Goal: Task Accomplishment & Management: Use online tool/utility

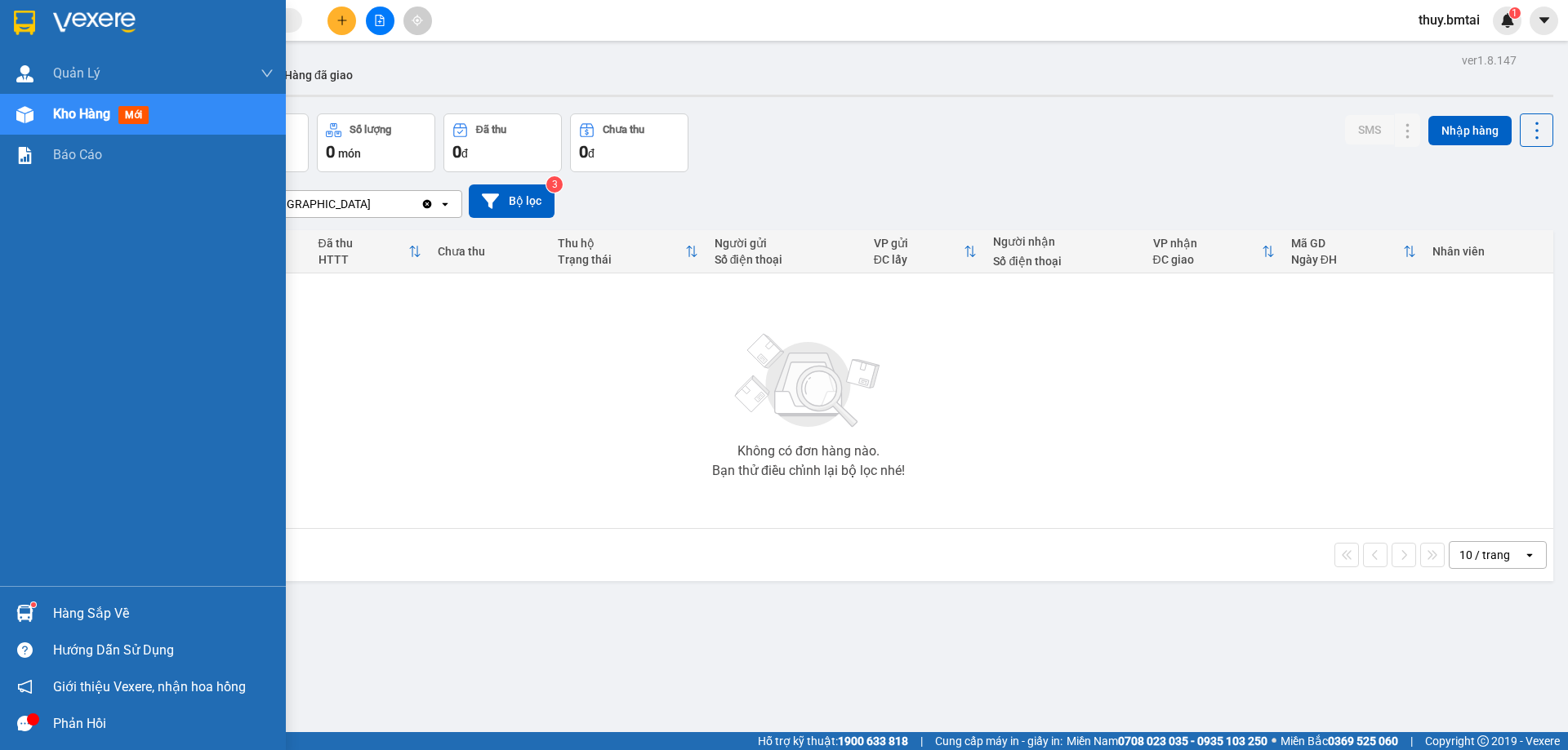
click at [42, 614] on div "Hàng sắp về" at bounding box center [142, 613] width 286 height 37
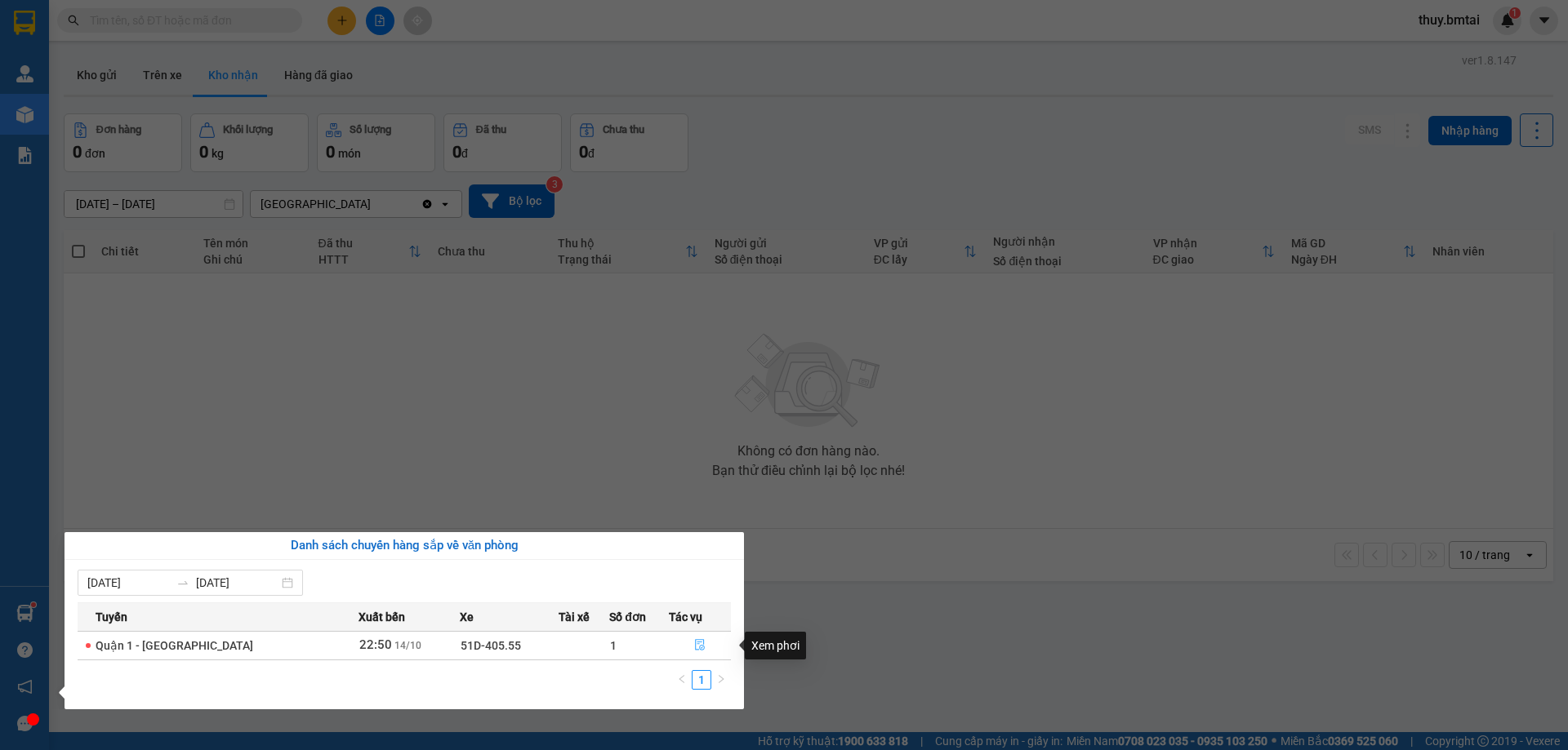
click at [687, 643] on button "button" at bounding box center [699, 646] width 60 height 26
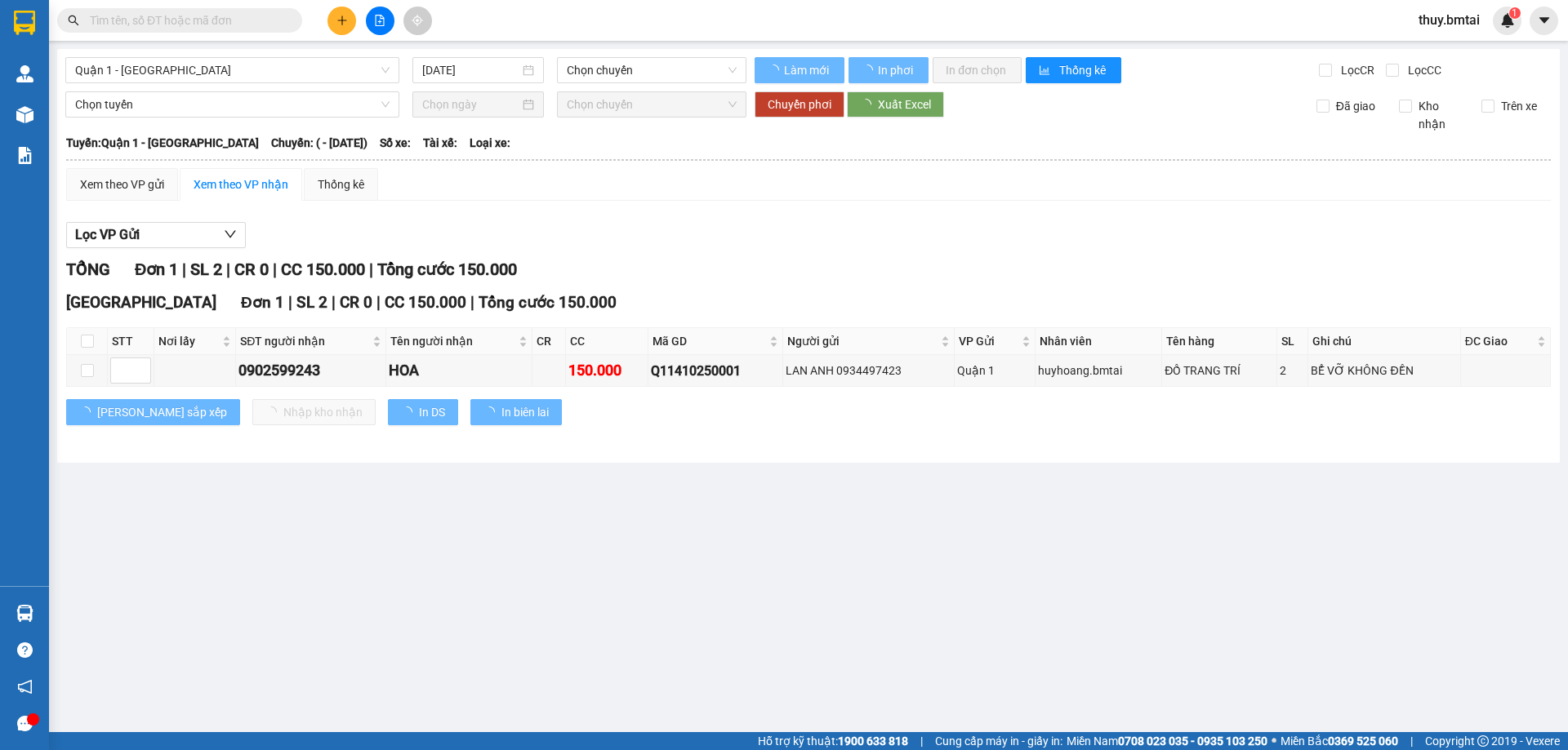
type input "[DATE]"
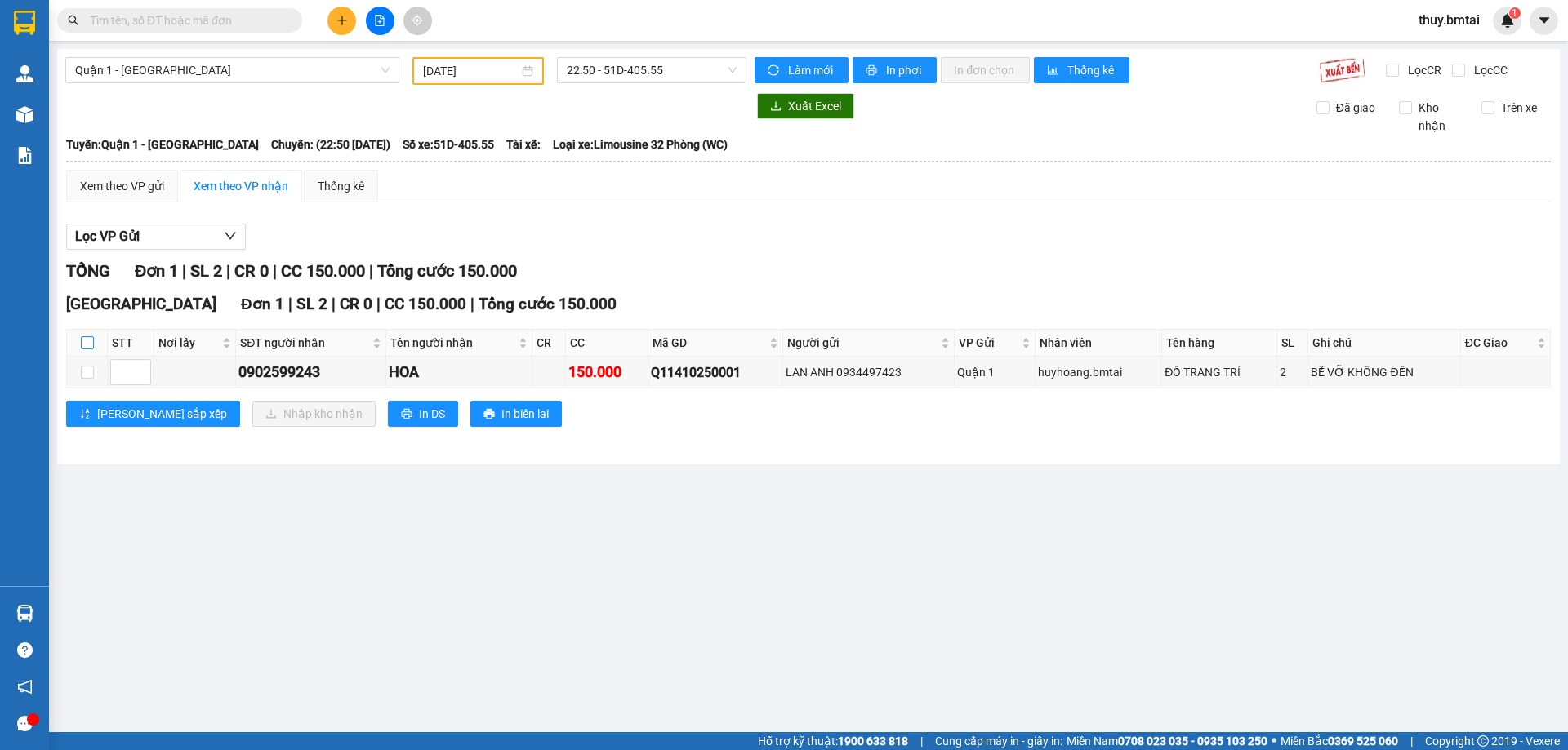
click at [84, 347] on input "checkbox" at bounding box center [87, 343] width 13 height 13
checkbox input "true"
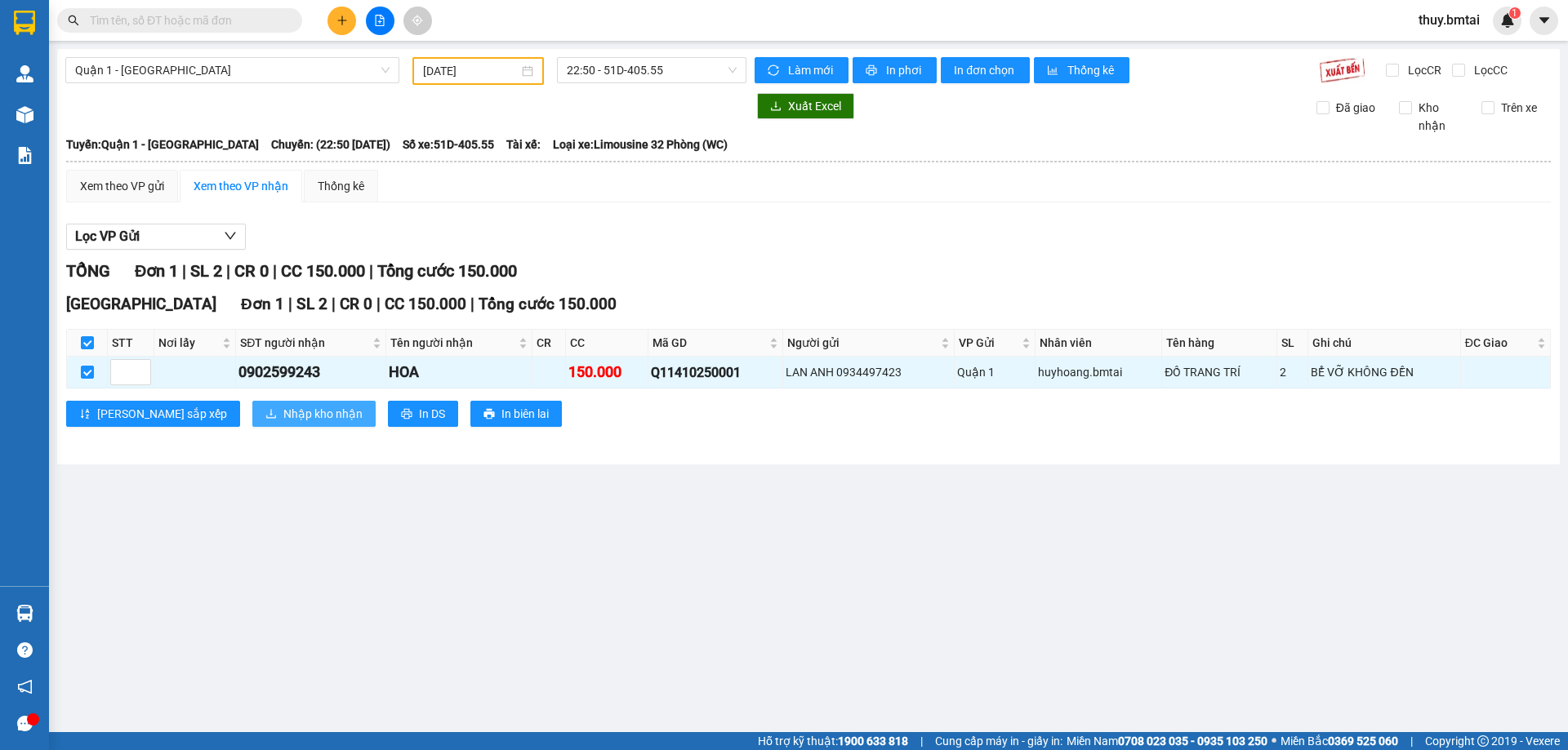
click at [266, 418] on icon "download" at bounding box center [270, 414] width 9 height 9
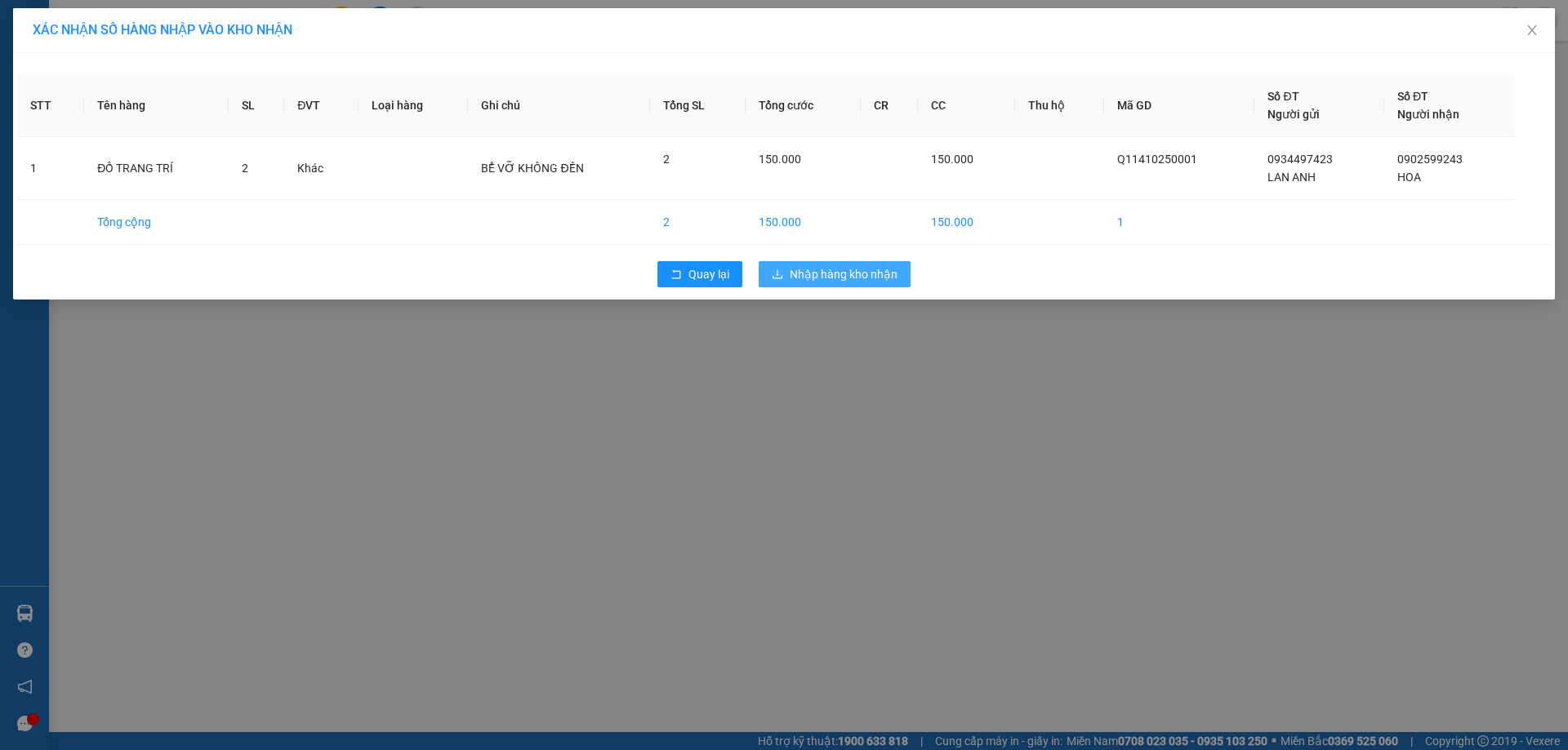
click at [832, 274] on span "Nhập hàng kho nhận" at bounding box center [844, 274] width 108 height 18
